Goal: Information Seeking & Learning: Learn about a topic

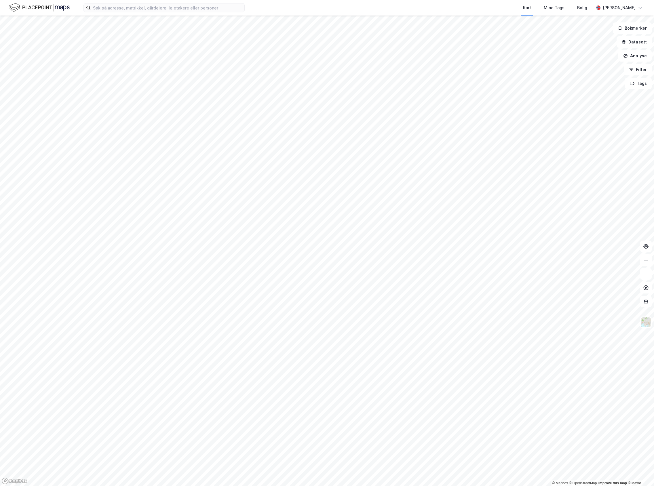
click at [374, 11] on div "Kart Mine Tags Bolig [PERSON_NAME] © Mapbox © OpenStreetMap Improve this map © …" at bounding box center [327, 243] width 654 height 486
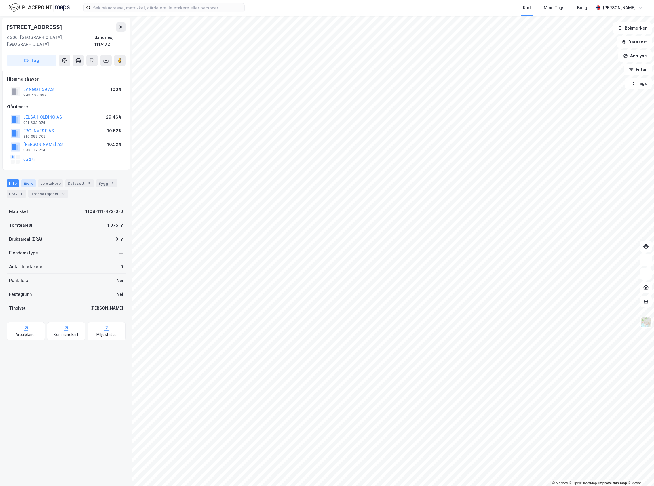
click at [30, 179] on div "Eiere" at bounding box center [28, 183] width 14 height 8
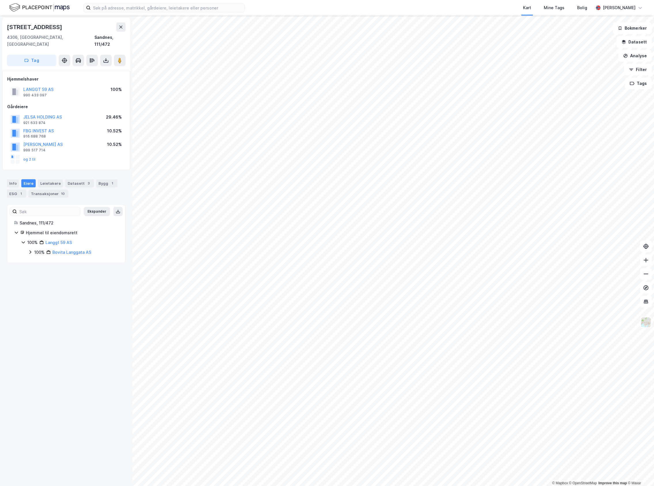
click at [39, 249] on div "100%" at bounding box center [39, 252] width 10 height 7
click at [42, 269] on div "10%" at bounding box center [45, 272] width 8 height 7
click at [43, 269] on div "10%" at bounding box center [45, 272] width 8 height 7
click at [43, 259] on div "90%" at bounding box center [45, 262] width 9 height 7
click at [42, 259] on div "90%" at bounding box center [45, 262] width 9 height 7
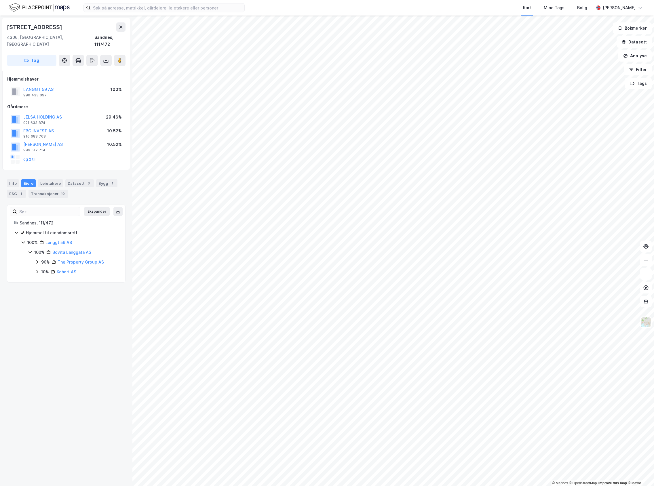
click at [42, 259] on div "90%" at bounding box center [45, 262] width 9 height 7
click at [44, 251] on div "100% Bovita Langgata AS 90% The Property Group AS 94% Pb Industrier AS 6% Imana…" at bounding box center [73, 272] width 90 height 46
click at [43, 190] on div "Transaksjoner 10" at bounding box center [49, 194] width 40 height 8
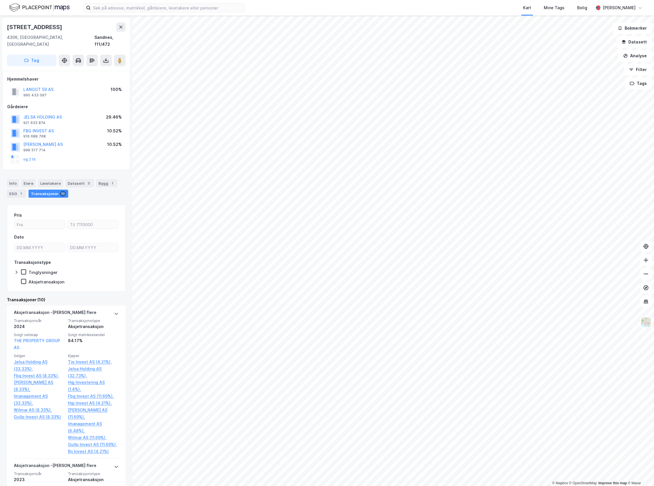
click at [654, 369] on html "Kart Mine Tags Bolig [PERSON_NAME] © Mapbox © OpenStreetMap Improve this map © …" at bounding box center [327, 243] width 654 height 486
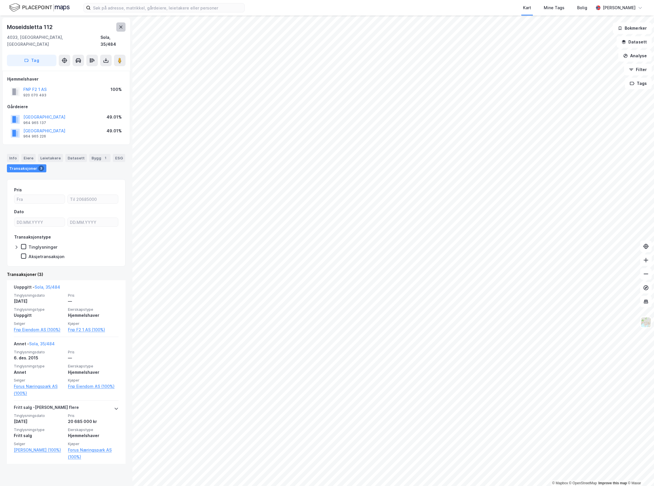
click at [122, 24] on button at bounding box center [120, 26] width 9 height 9
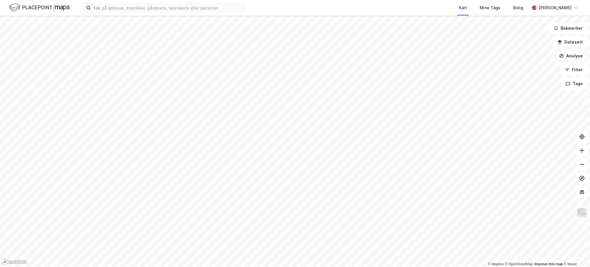
click at [572, 54] on button "Analyse" at bounding box center [570, 56] width 33 height 12
click at [519, 70] on div "Tegn område" at bounding box center [521, 68] width 50 height 5
